Goal: Task Accomplishment & Management: Use online tool/utility

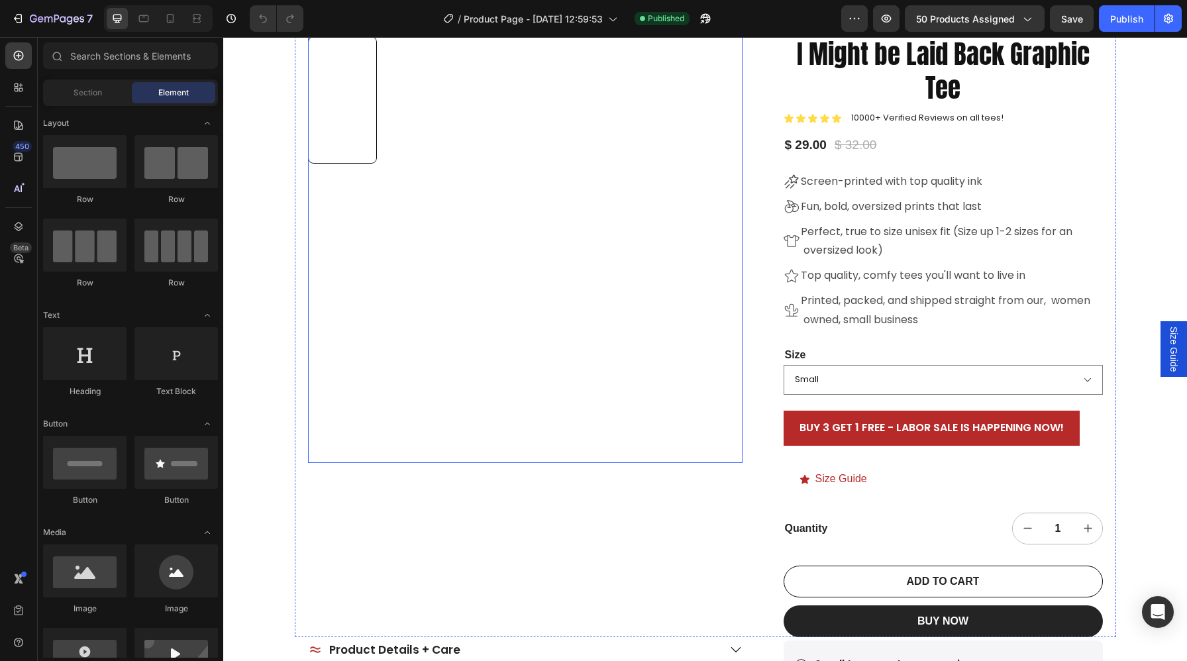
scroll to position [317, 0]
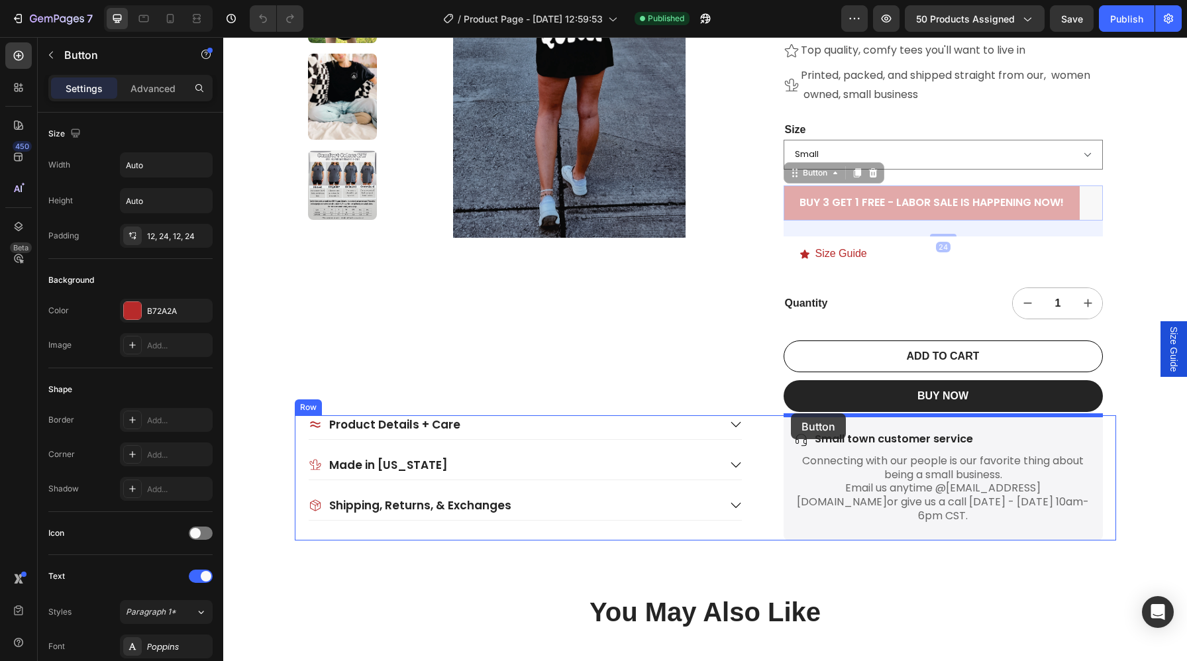
drag, startPoint x: 789, startPoint y: 193, endPoint x: 791, endPoint y: 413, distance: 220.5
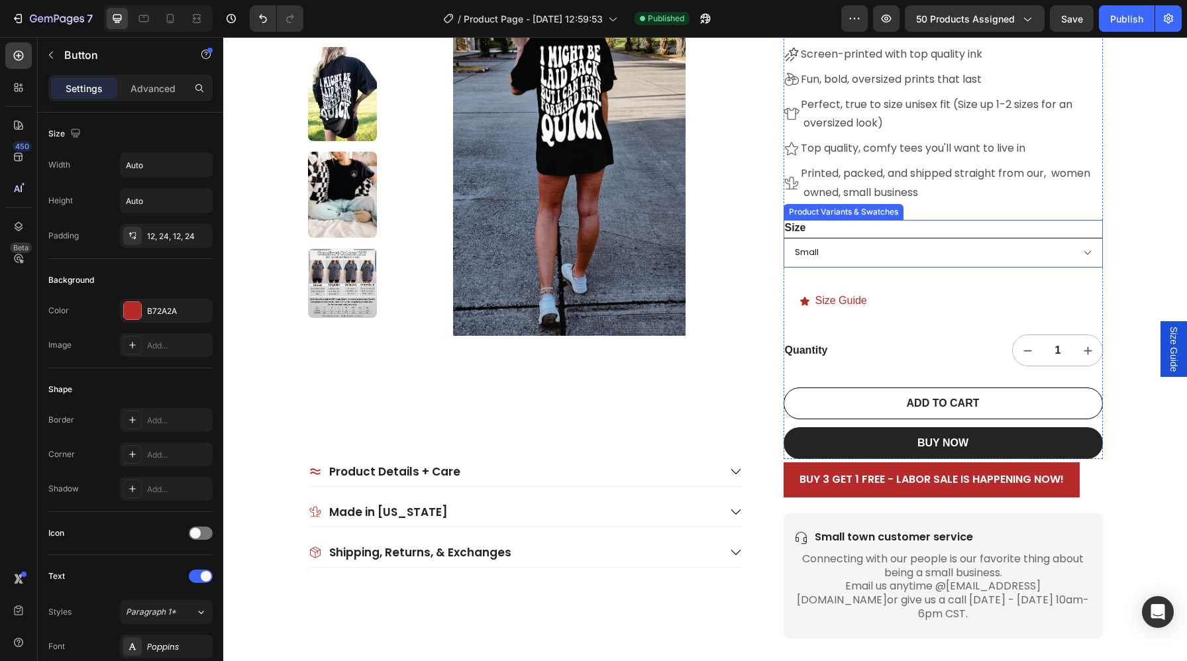
scroll to position [213, 0]
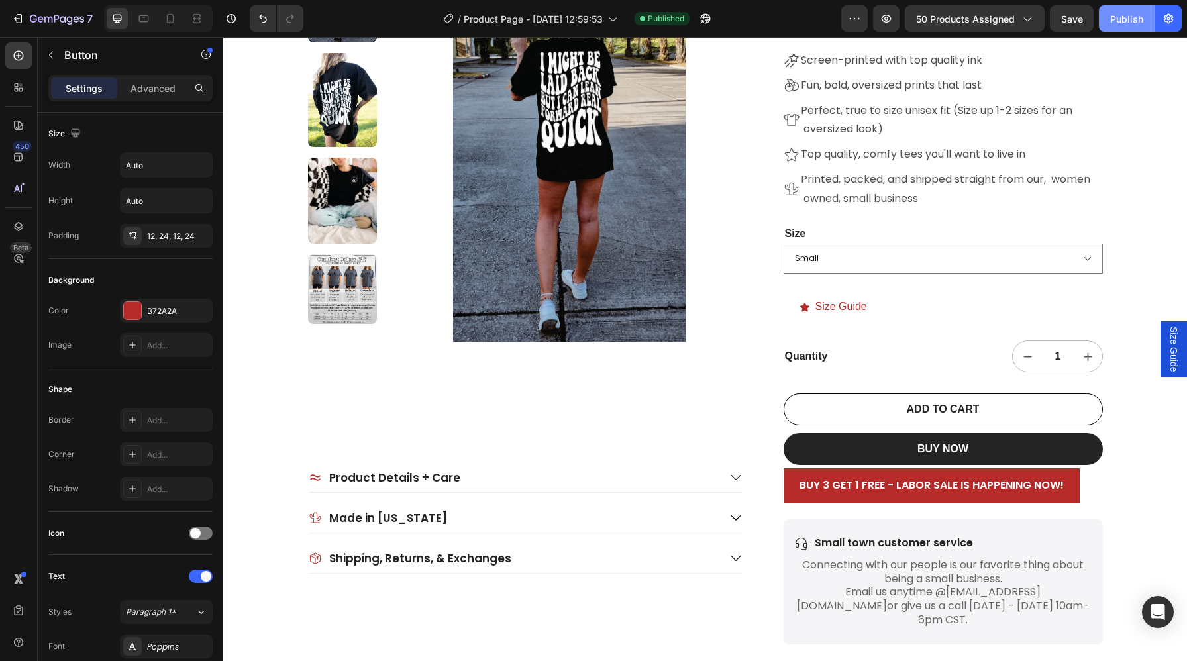
click at [1123, 13] on div "Publish" at bounding box center [1126, 19] width 33 height 14
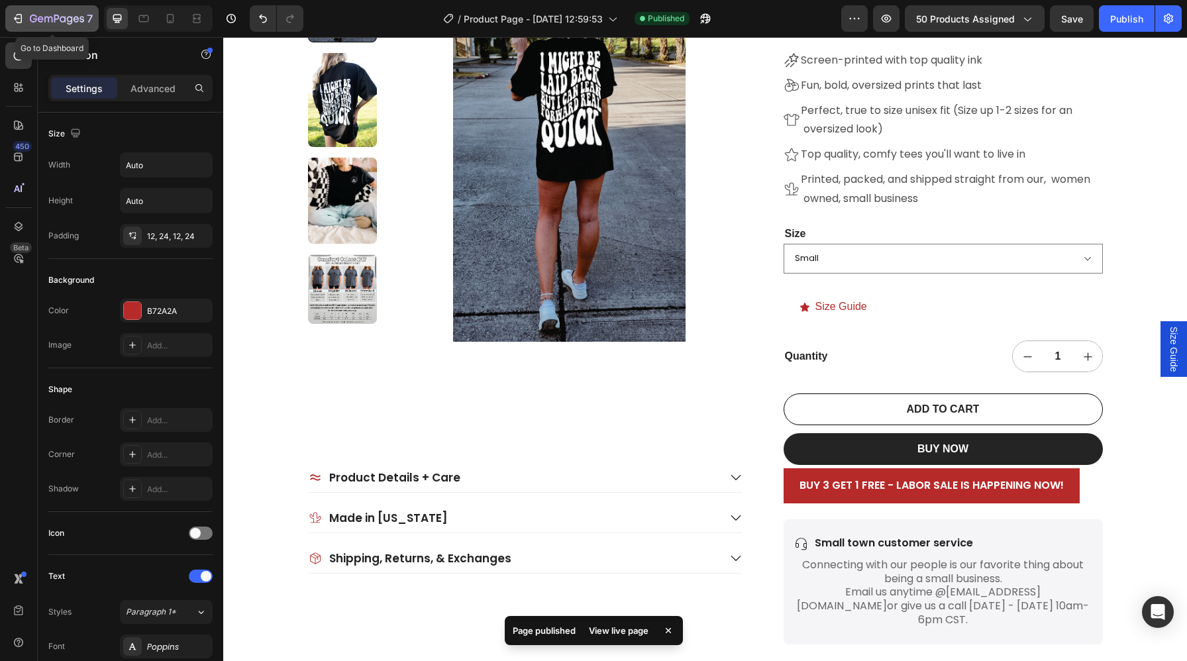
click at [19, 15] on icon "button" at bounding box center [20, 18] width 6 height 9
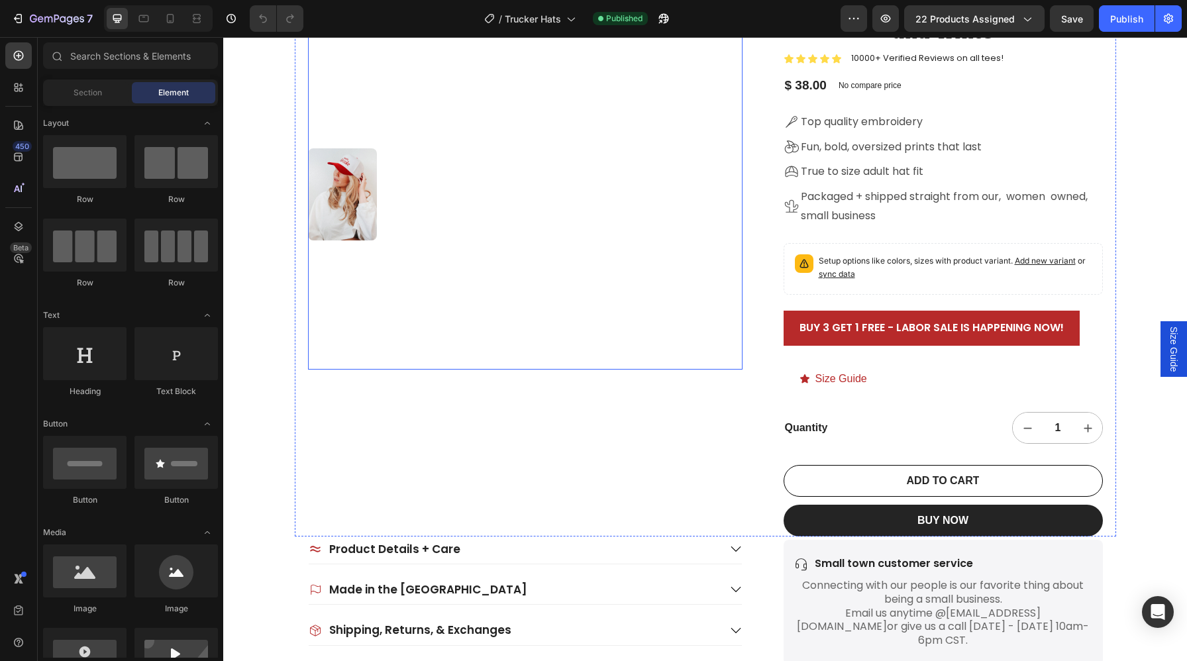
scroll to position [215, 0]
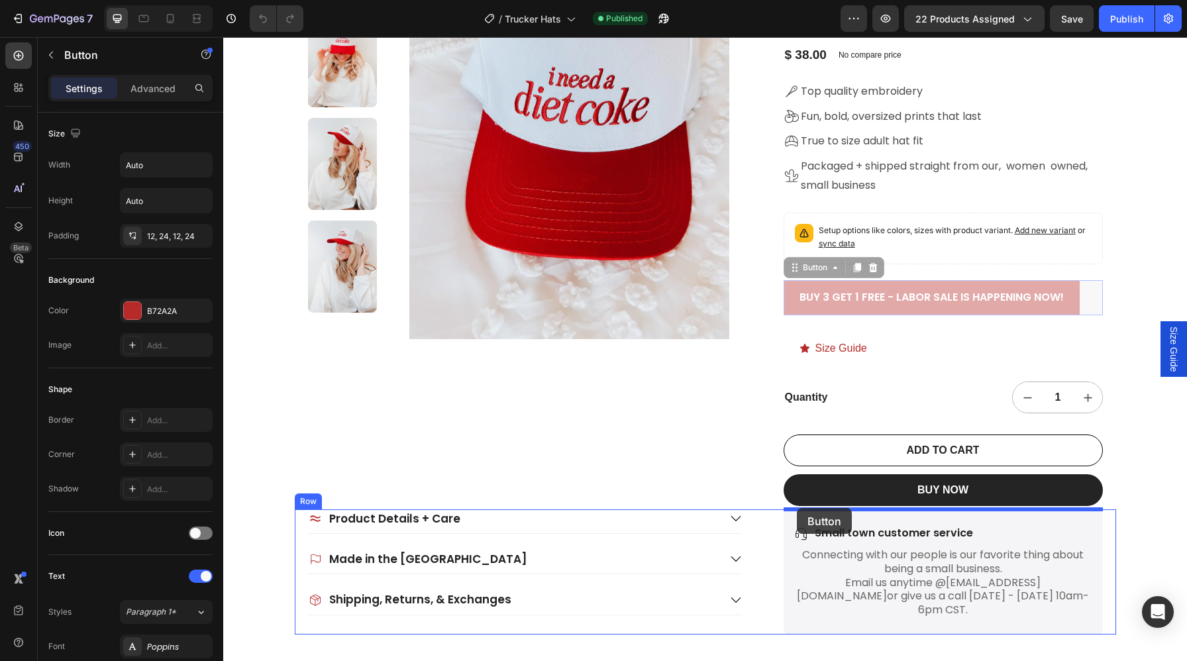
drag, startPoint x: 797, startPoint y: 299, endPoint x: 797, endPoint y: 508, distance: 208.6
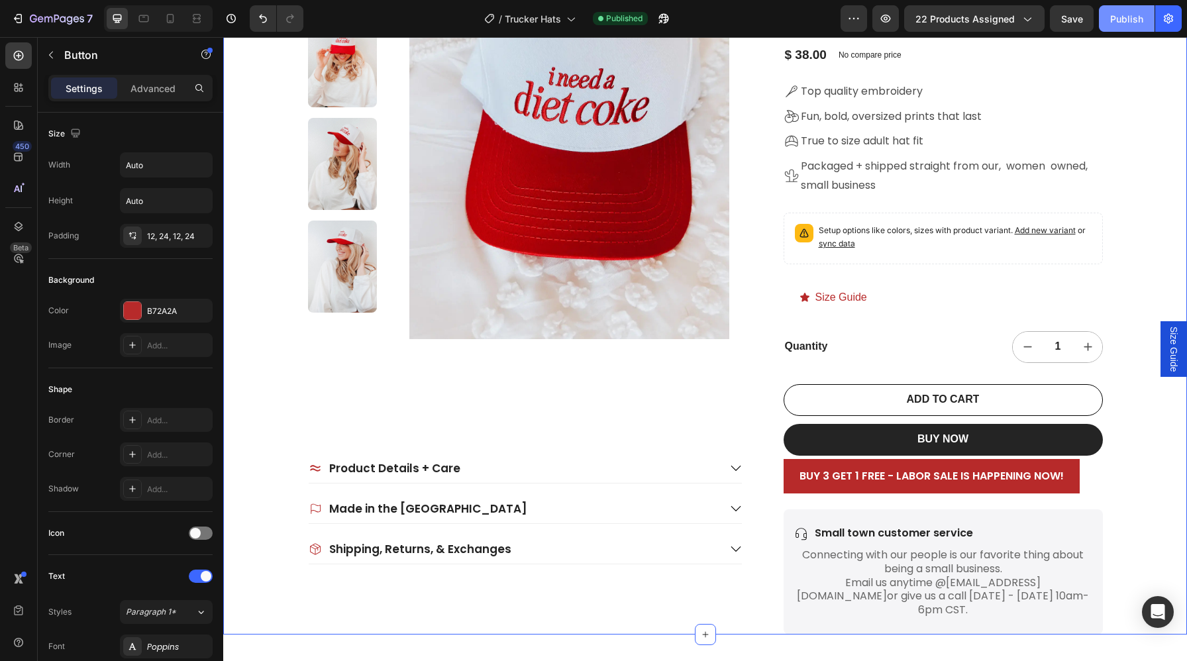
click at [1134, 22] on div "Publish" at bounding box center [1126, 19] width 33 height 14
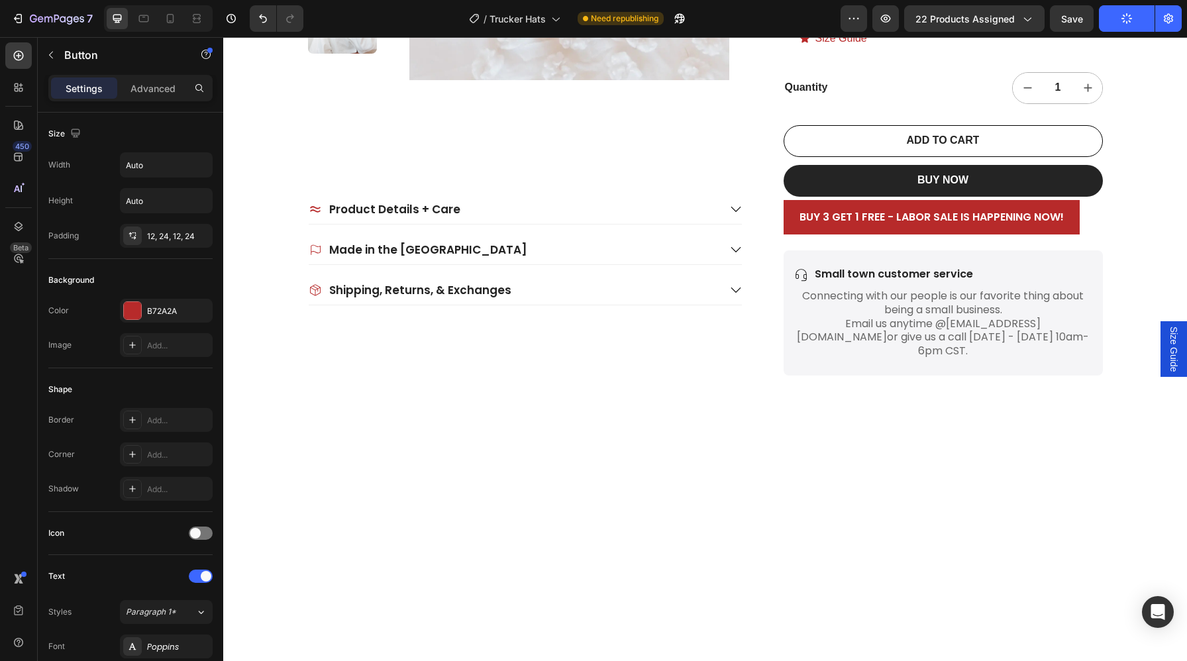
scroll to position [0, 0]
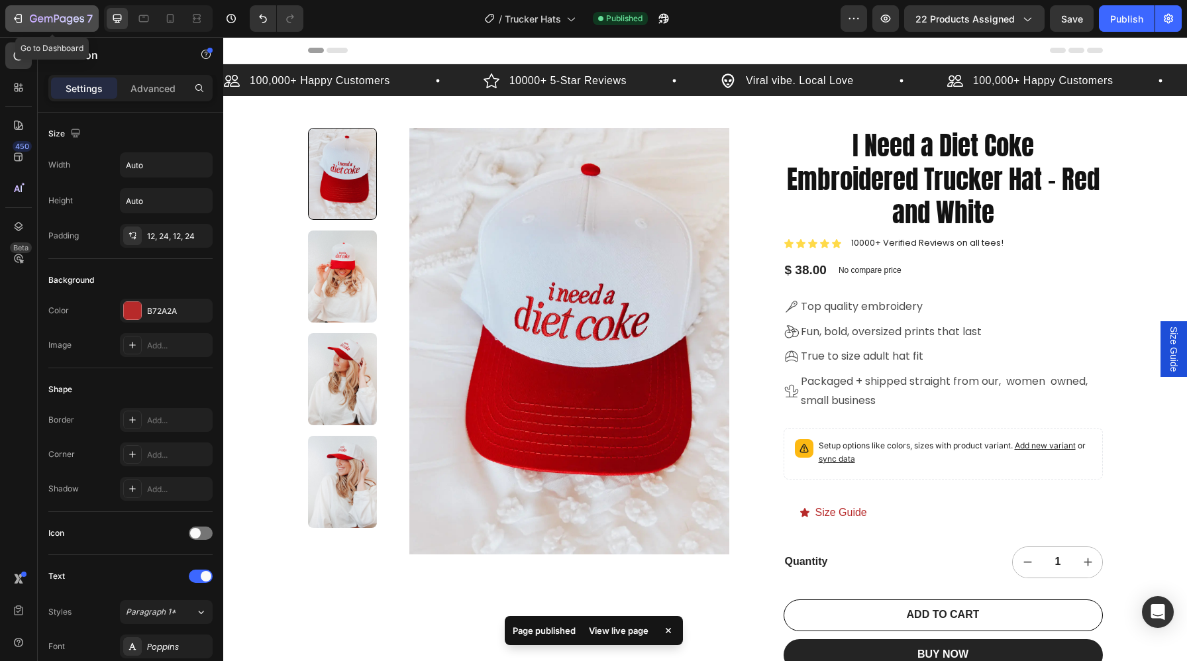
click at [64, 24] on icon "button" at bounding box center [57, 19] width 54 height 11
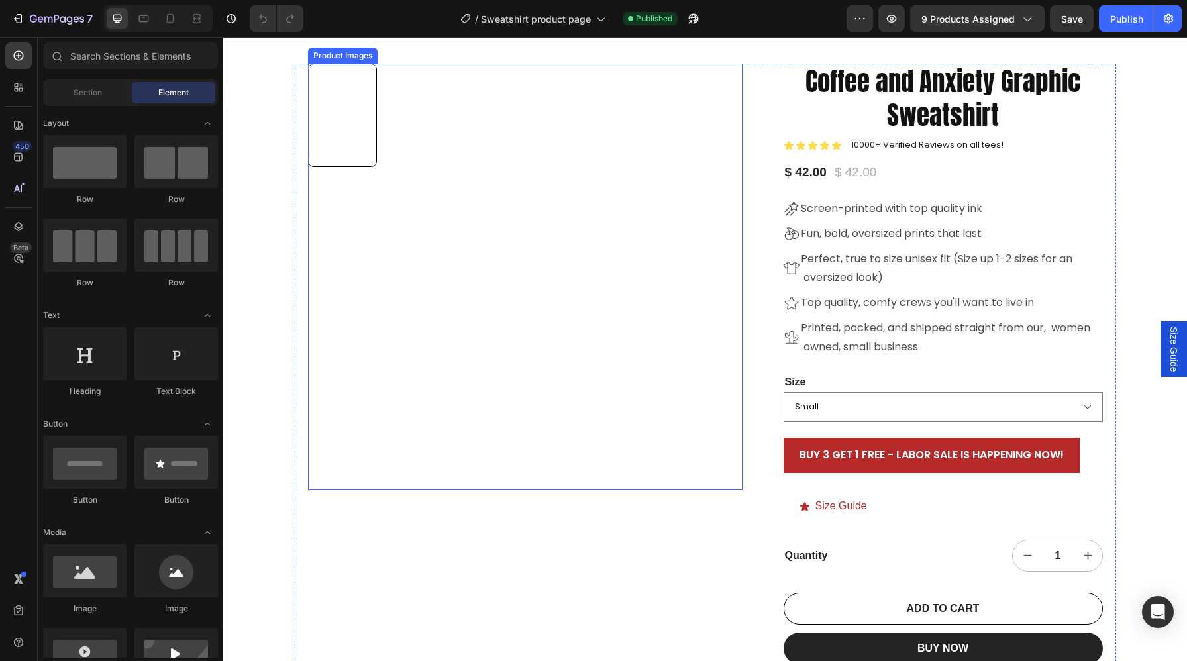
scroll to position [197, 0]
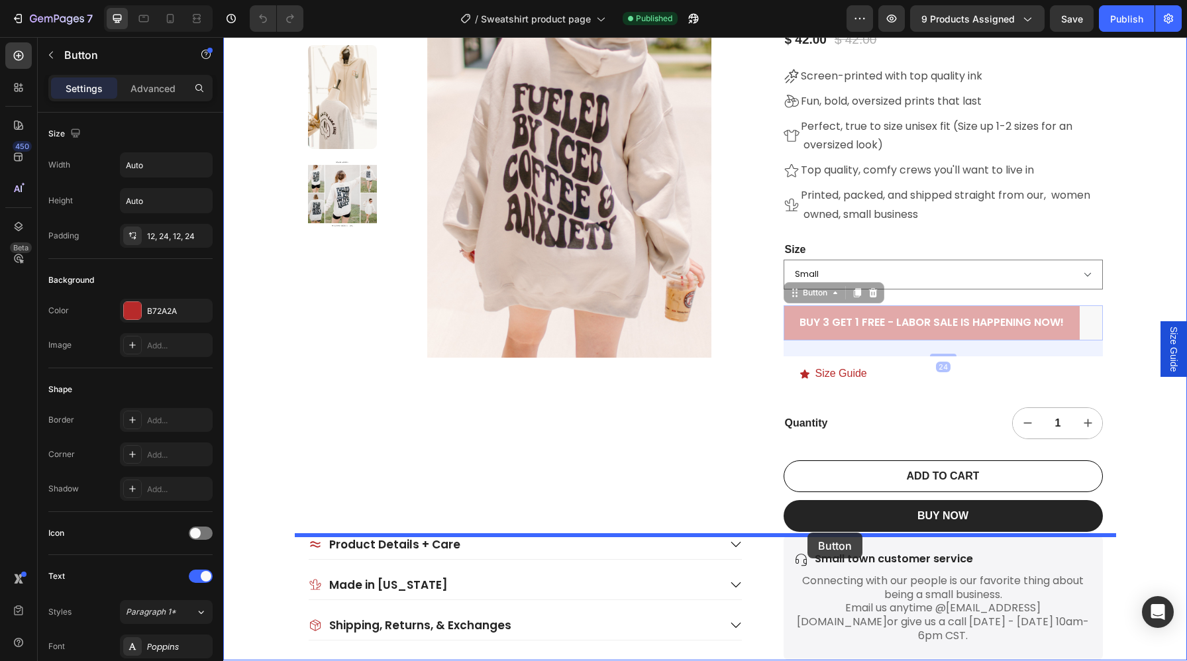
drag, startPoint x: 793, startPoint y: 315, endPoint x: 807, endPoint y: 532, distance: 217.1
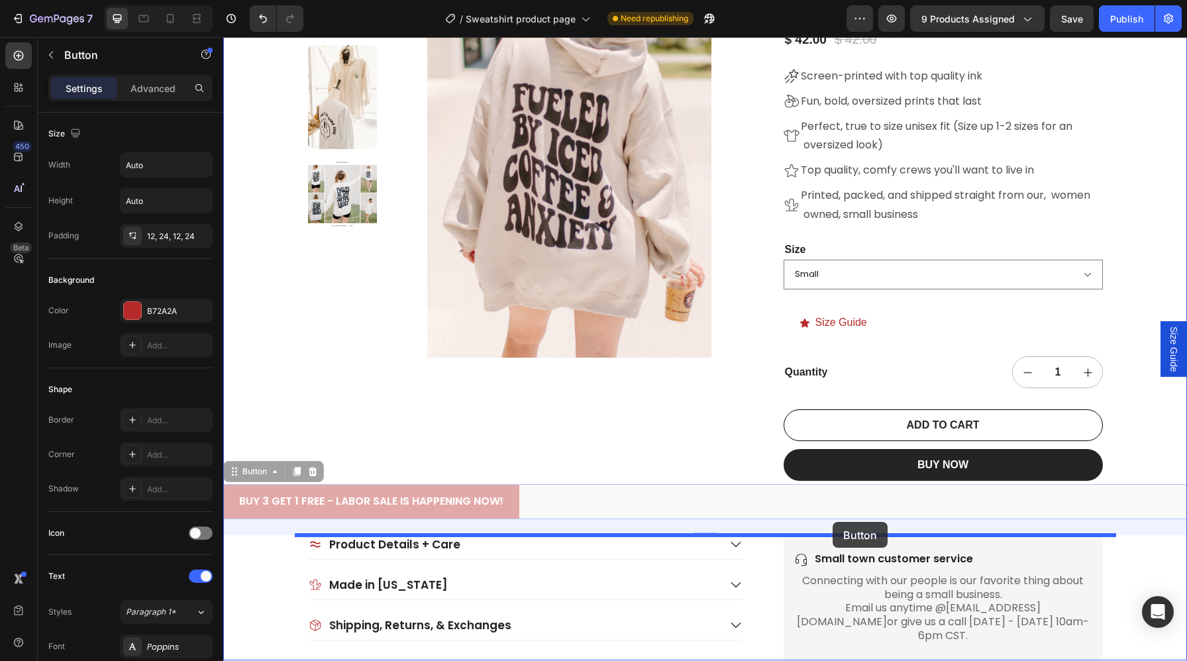
drag, startPoint x: 566, startPoint y: 497, endPoint x: 832, endPoint y: 522, distance: 268.1
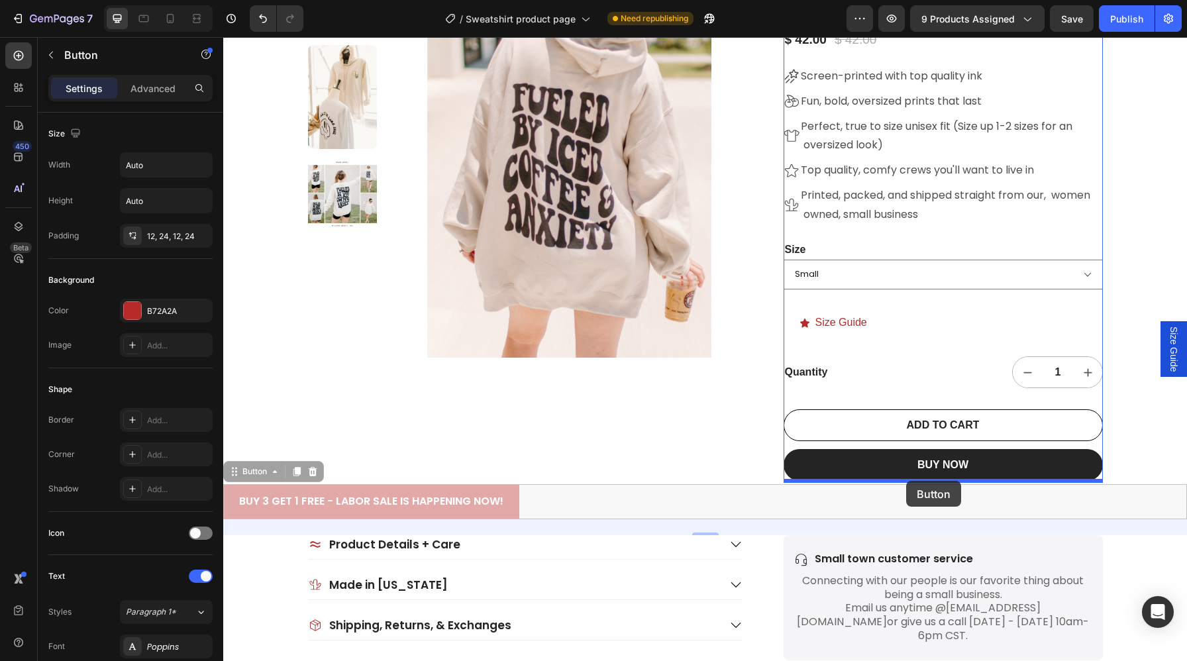
drag, startPoint x: 513, startPoint y: 503, endPoint x: 906, endPoint y: 481, distance: 393.3
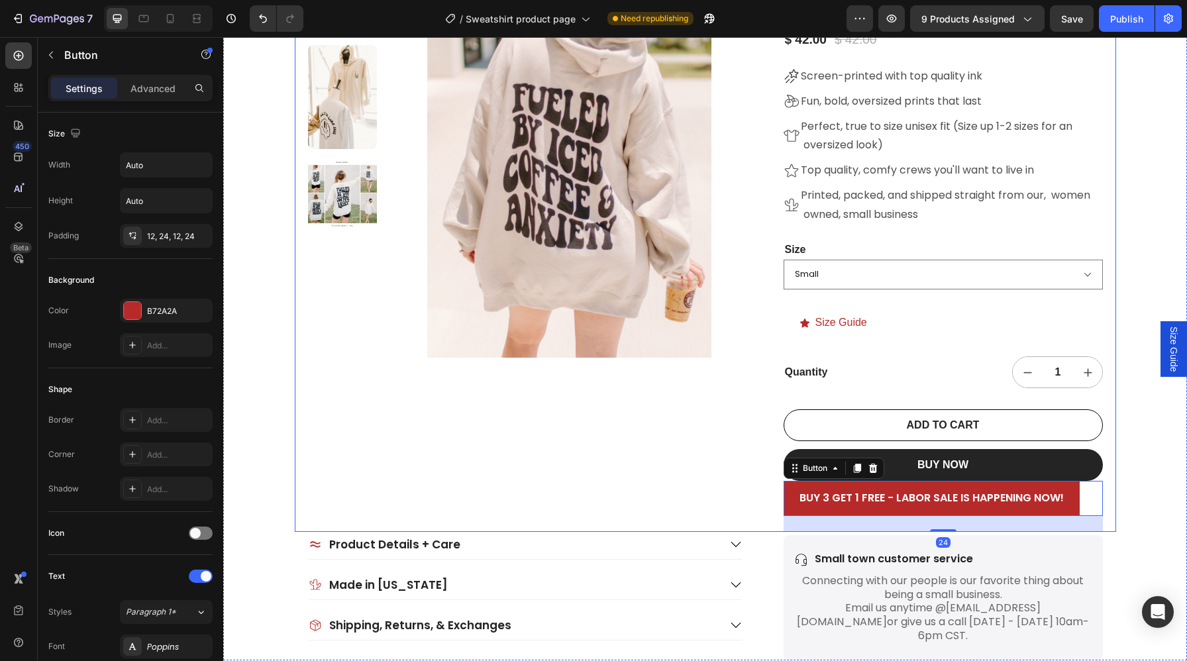
click at [681, 444] on div "Product Images" at bounding box center [525, 231] width 434 height 601
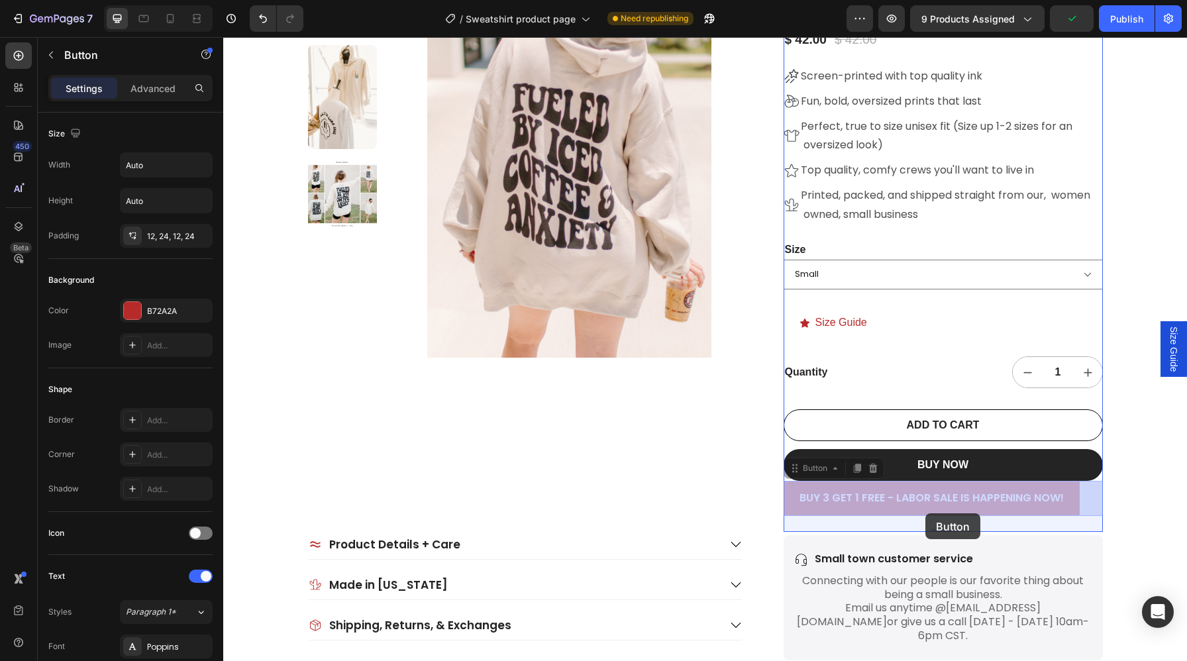
drag, startPoint x: 917, startPoint y: 495, endPoint x: 925, endPoint y: 513, distance: 19.6
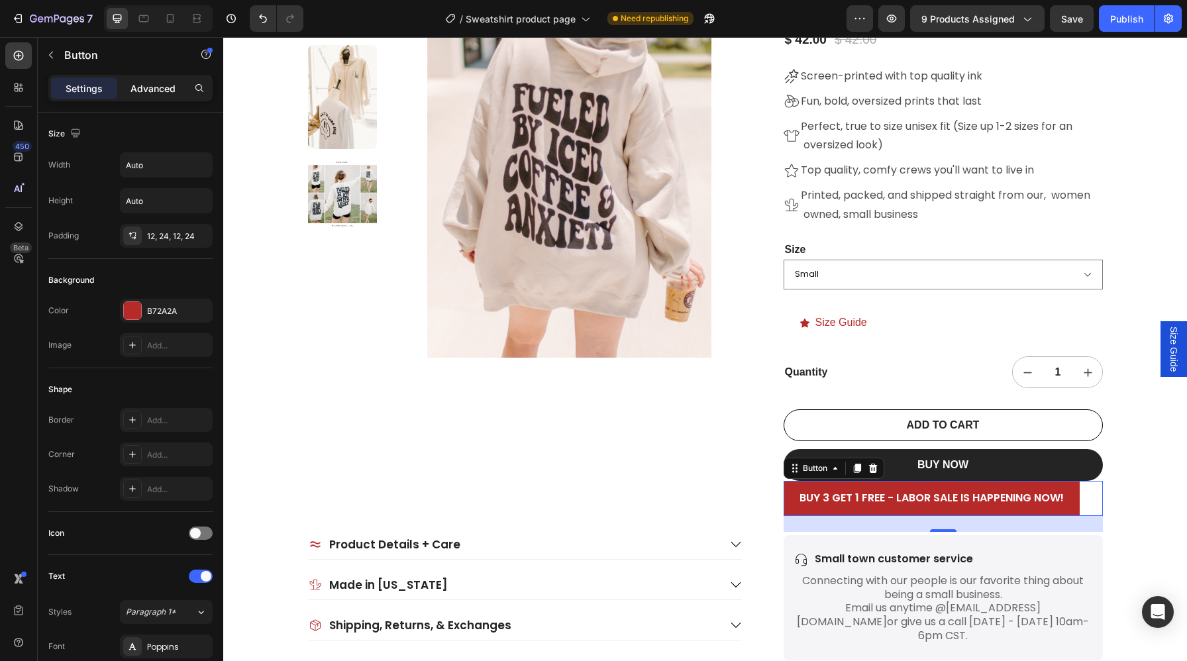
click at [145, 91] on p "Advanced" at bounding box center [152, 88] width 45 height 14
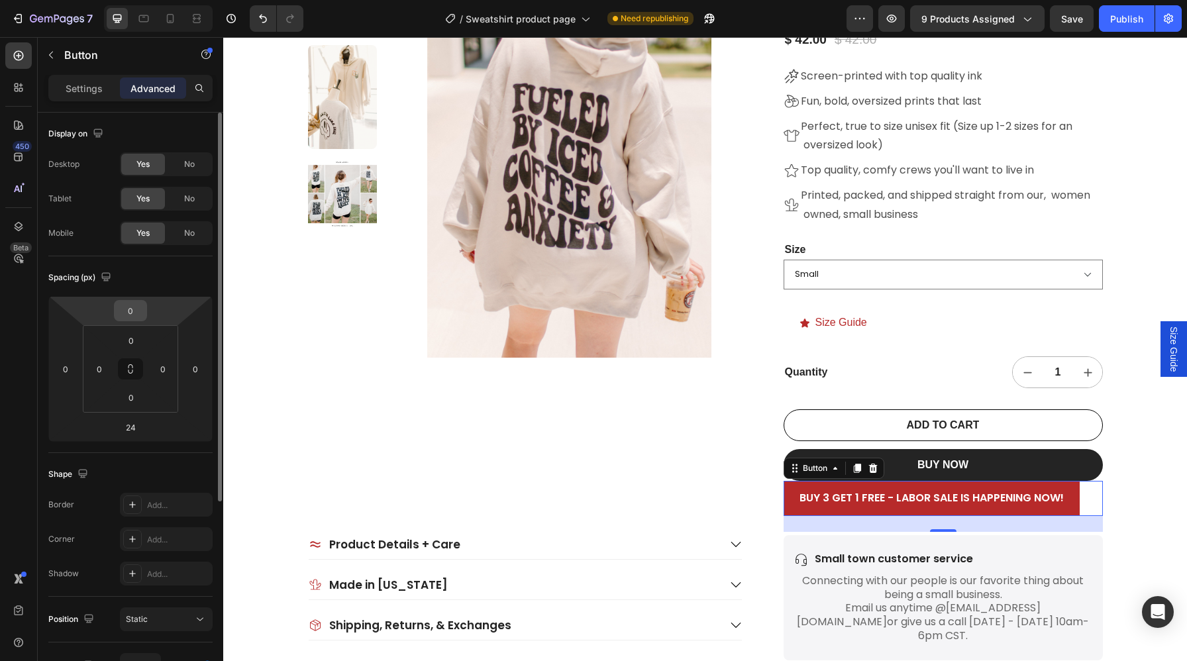
click at [138, 314] on input "0" at bounding box center [130, 311] width 26 height 20
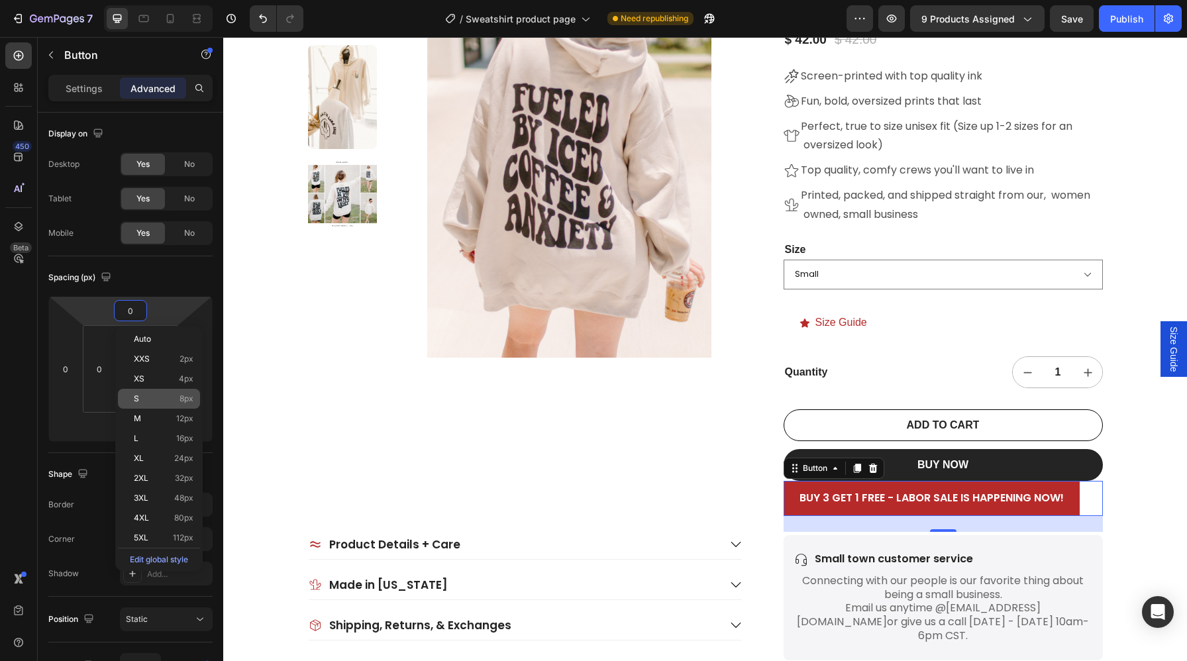
click at [151, 395] on p "S 8px" at bounding box center [164, 398] width 60 height 9
type input "8"
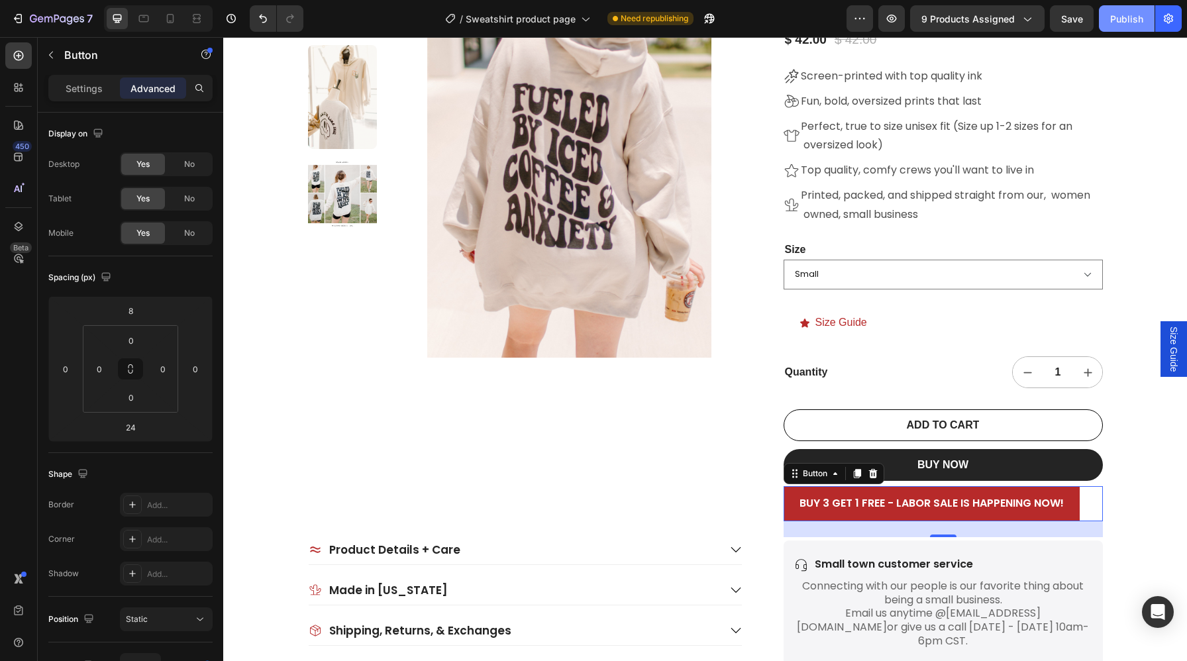
click at [1112, 20] on div "Publish" at bounding box center [1126, 19] width 33 height 14
